Goal: Use online tool/utility: Utilize a website feature to perform a specific function

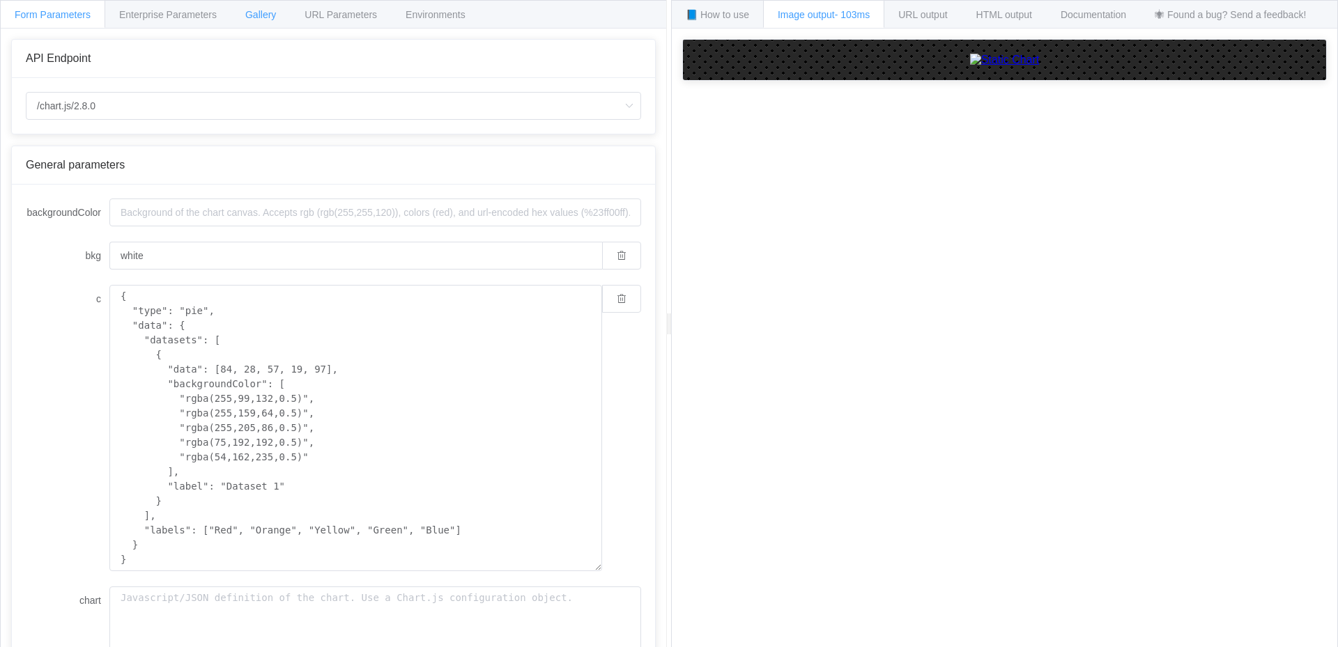
click at [278, 18] on div "Gallery" at bounding box center [261, 14] width 60 height 28
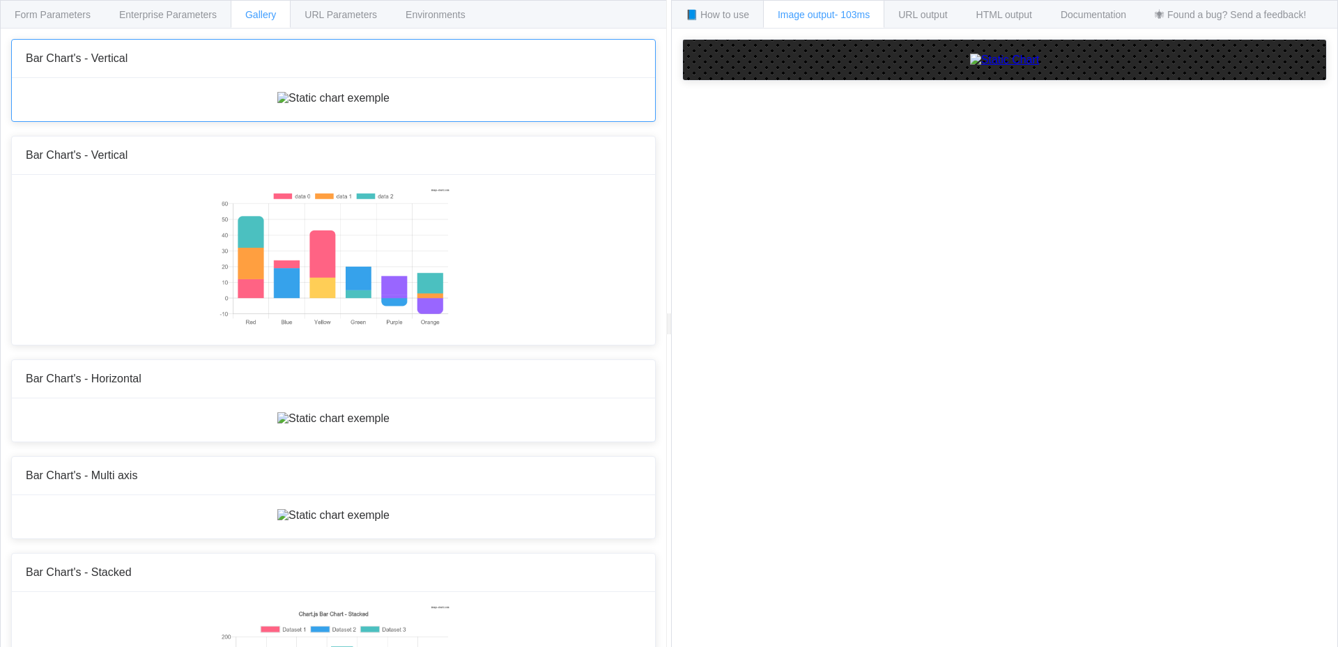
click at [164, 61] on div "Bar Chart's - Vertical" at bounding box center [333, 58] width 615 height 13
click at [339, 13] on span "URL Parameters" at bounding box center [341, 14] width 72 height 11
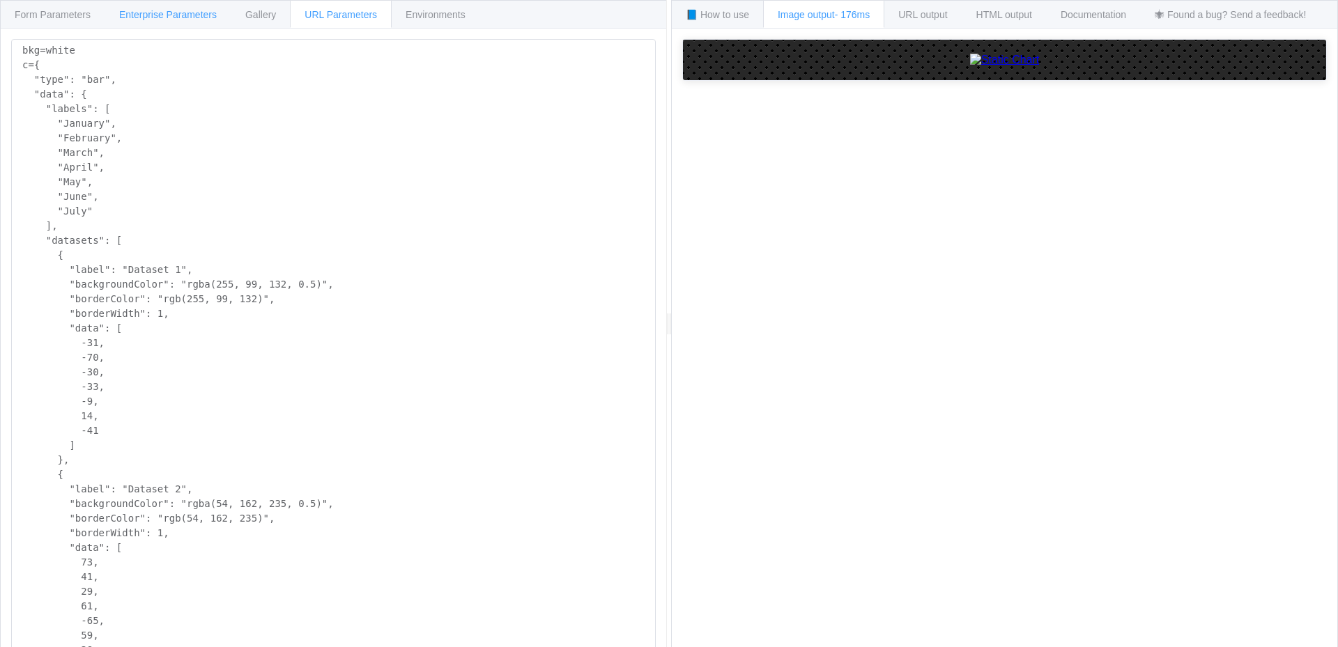
click at [197, 16] on span "Enterprise Parameters" at bounding box center [168, 14] width 98 height 11
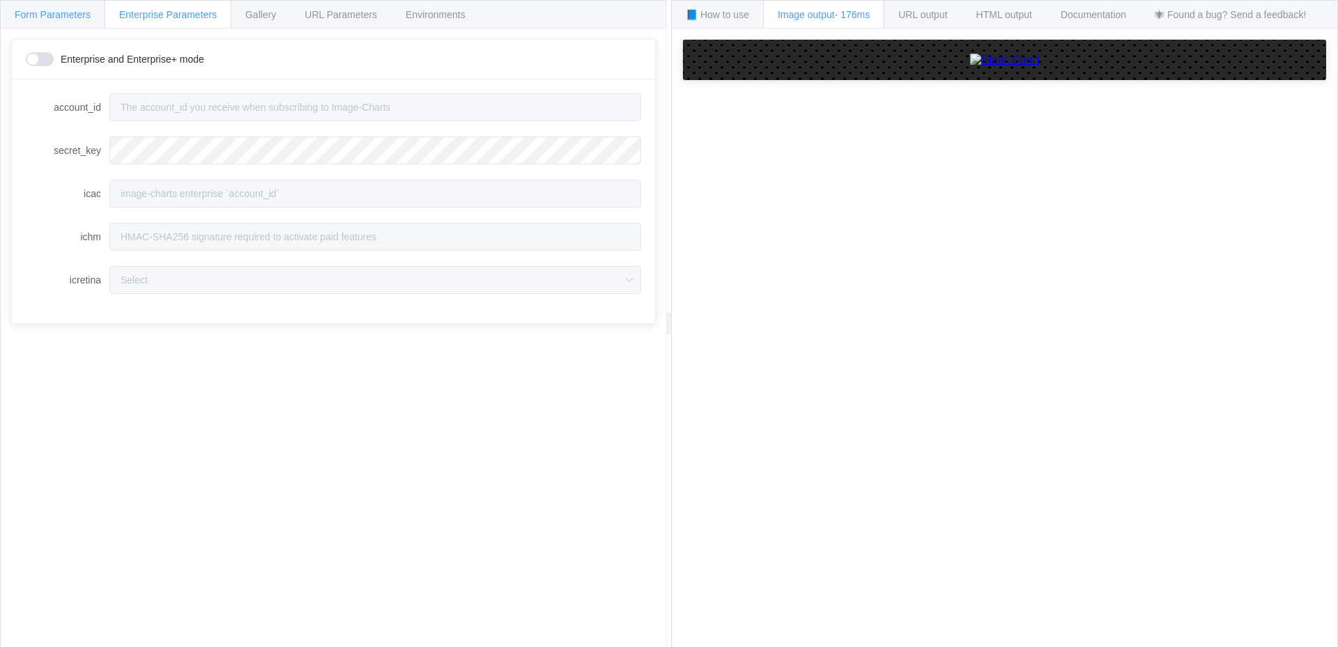
click at [63, 10] on span "Form Parameters" at bounding box center [53, 14] width 76 height 11
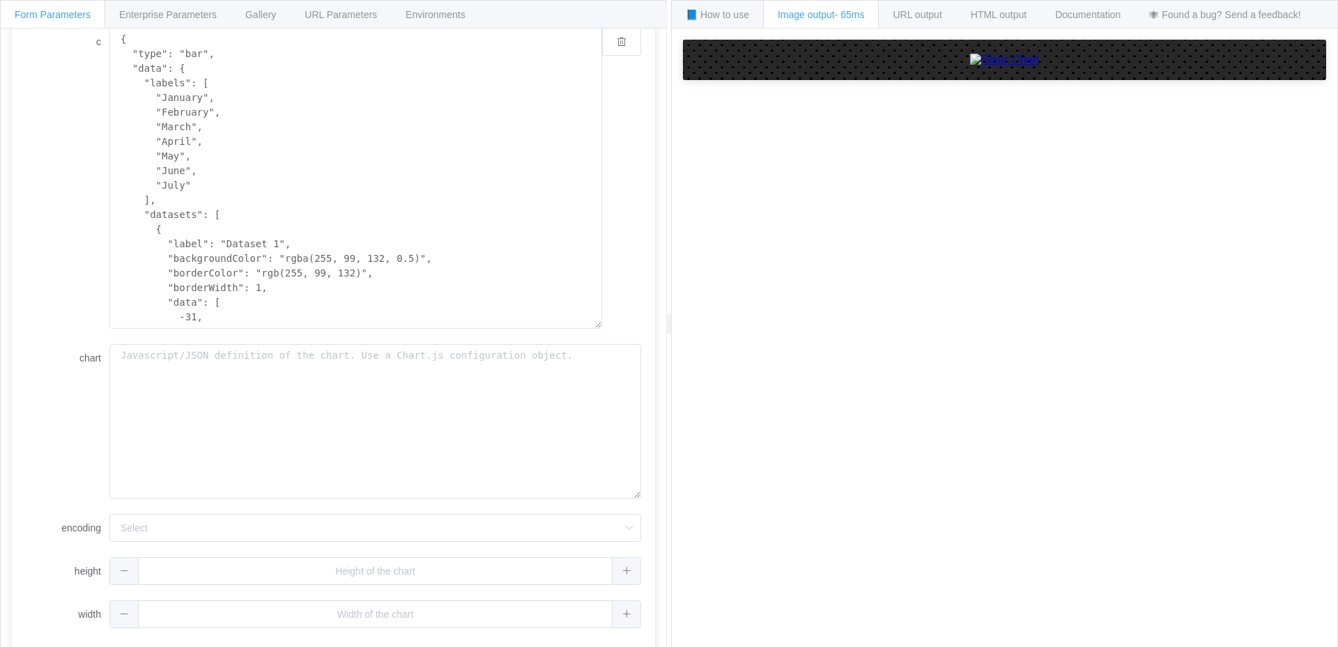
type textarea "{ "type": "pie", "data": { "datasets": [ { "data": [84, 28, 57, 19, 97], "backg…"
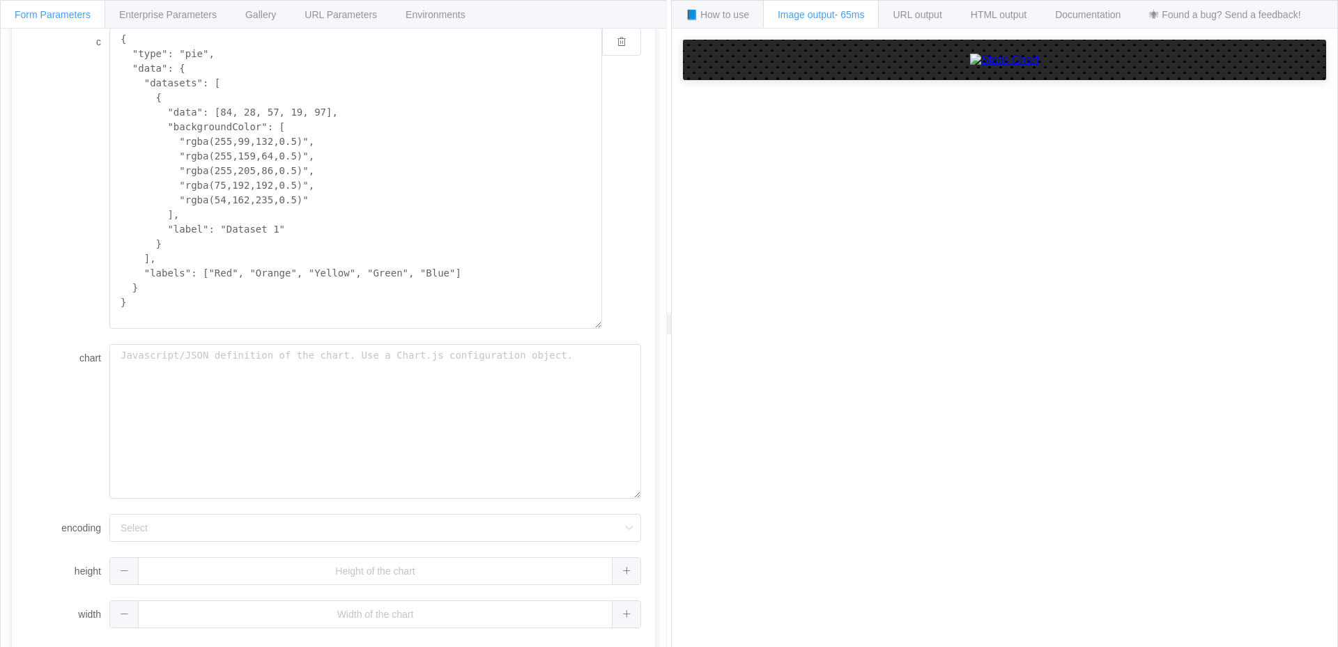
scroll to position [242, 0]
